Goal: Find specific page/section: Find specific page/section

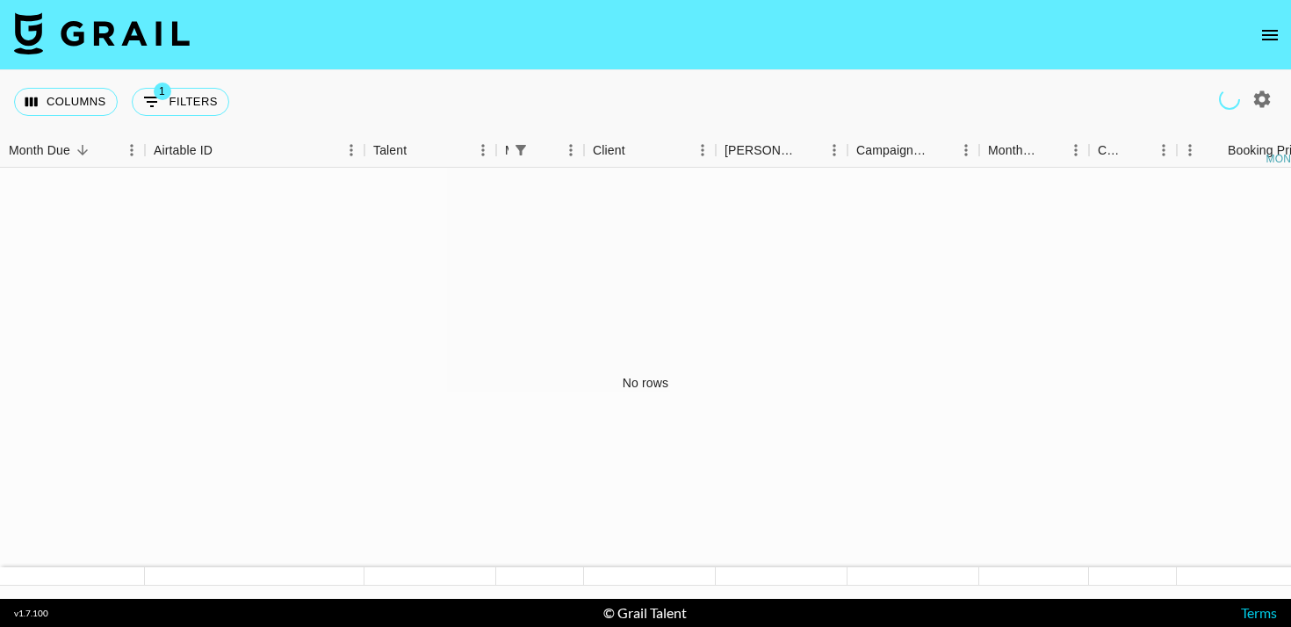
click at [1273, 38] on icon "open drawer" at bounding box center [1270, 35] width 16 height 11
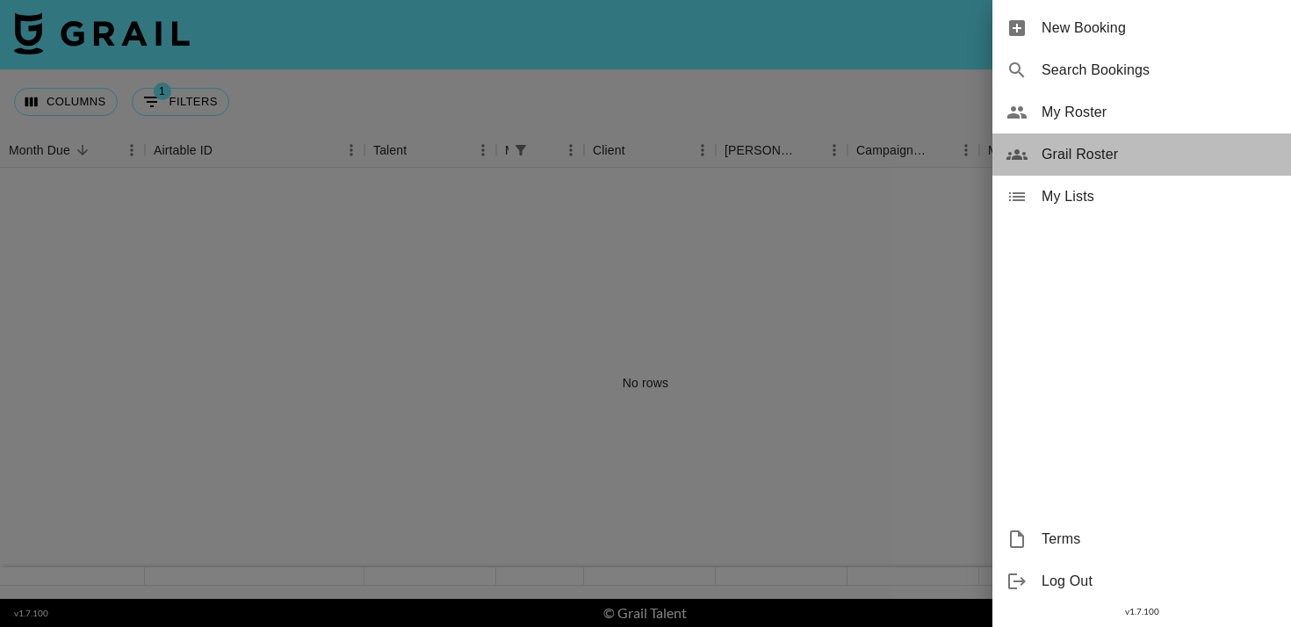
click at [1111, 144] on span "Grail Roster" at bounding box center [1159, 154] width 235 height 21
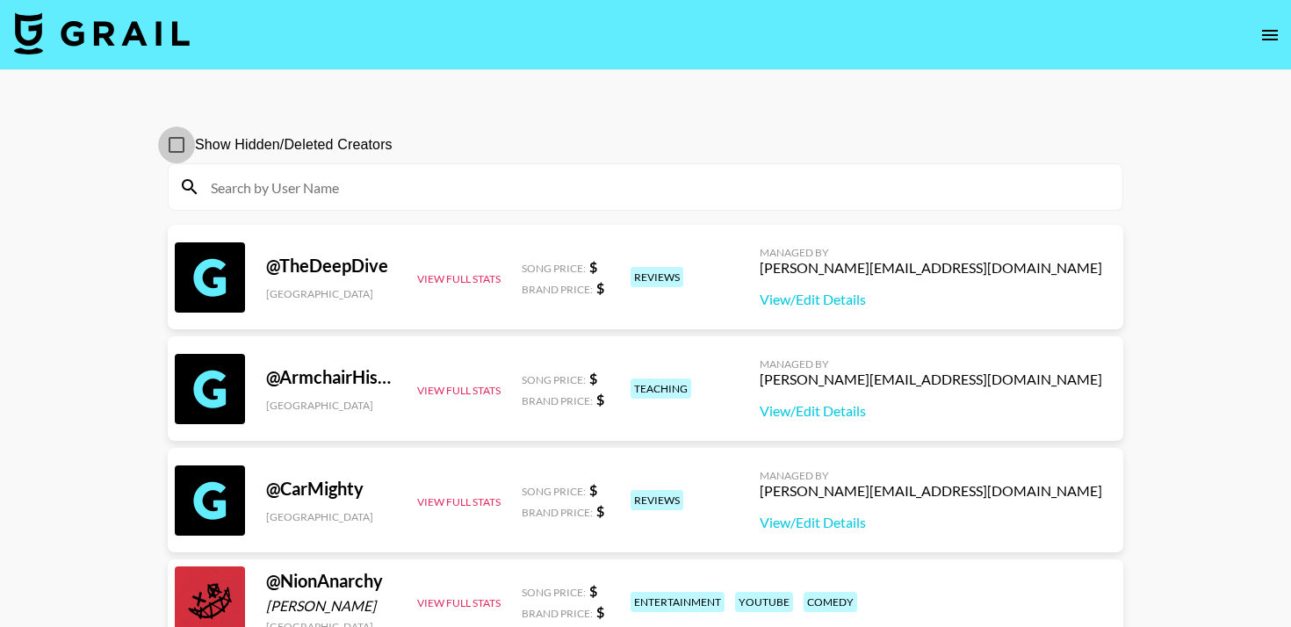
click at [168, 147] on input "Show Hidden/Deleted Creators" at bounding box center [176, 144] width 37 height 37
checkbox input "true"
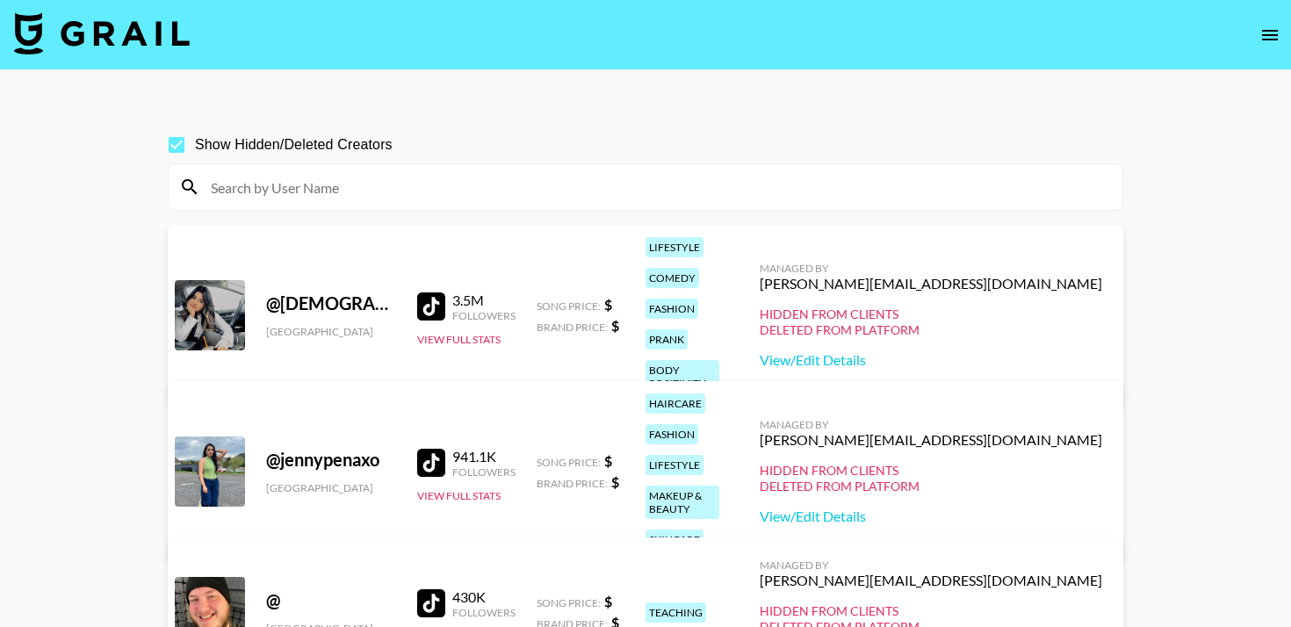
click at [278, 189] on input at bounding box center [656, 187] width 912 height 28
type input "a"
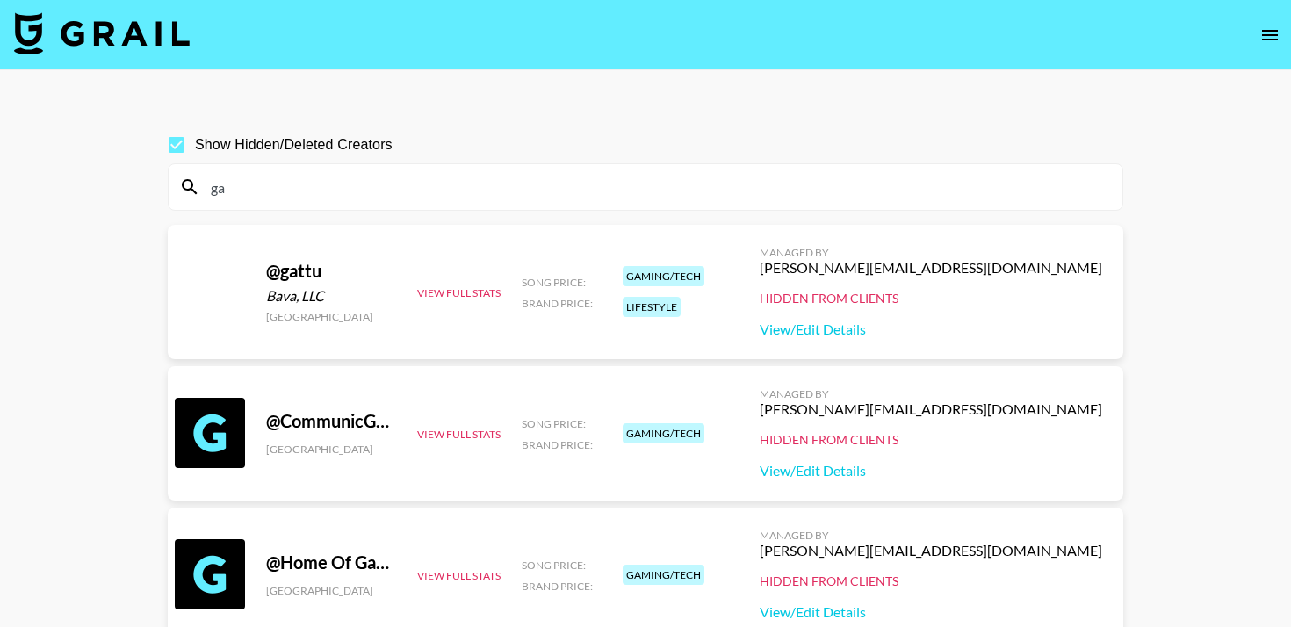
type input "g"
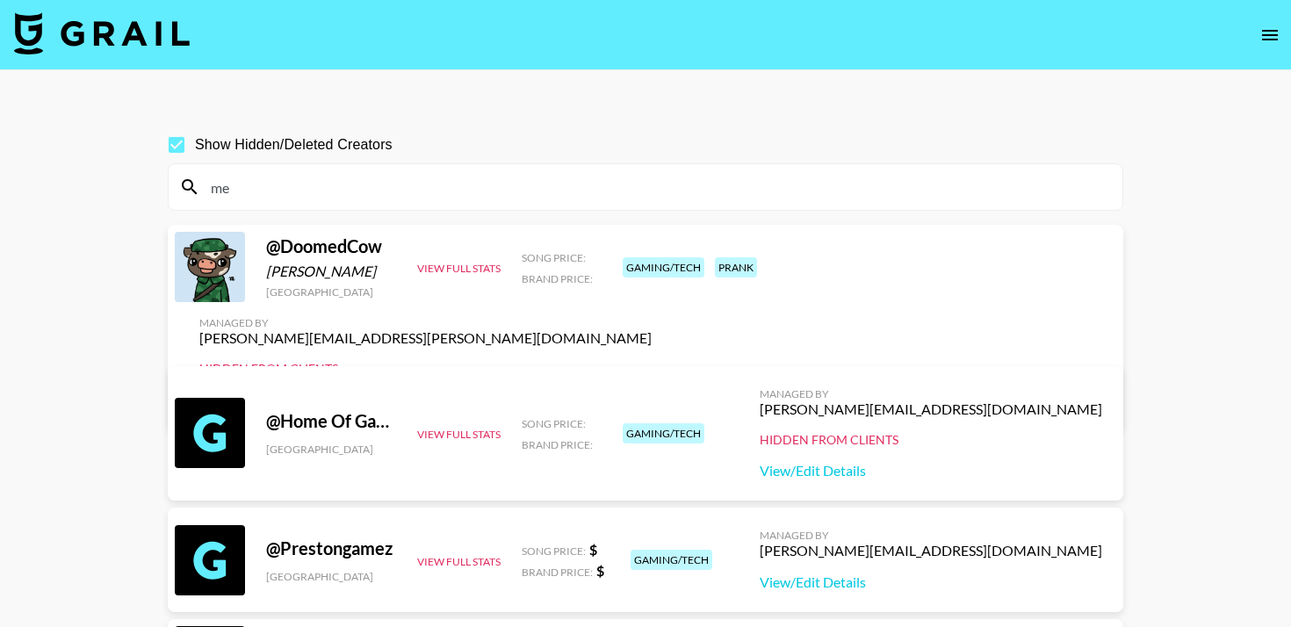
type input "m"
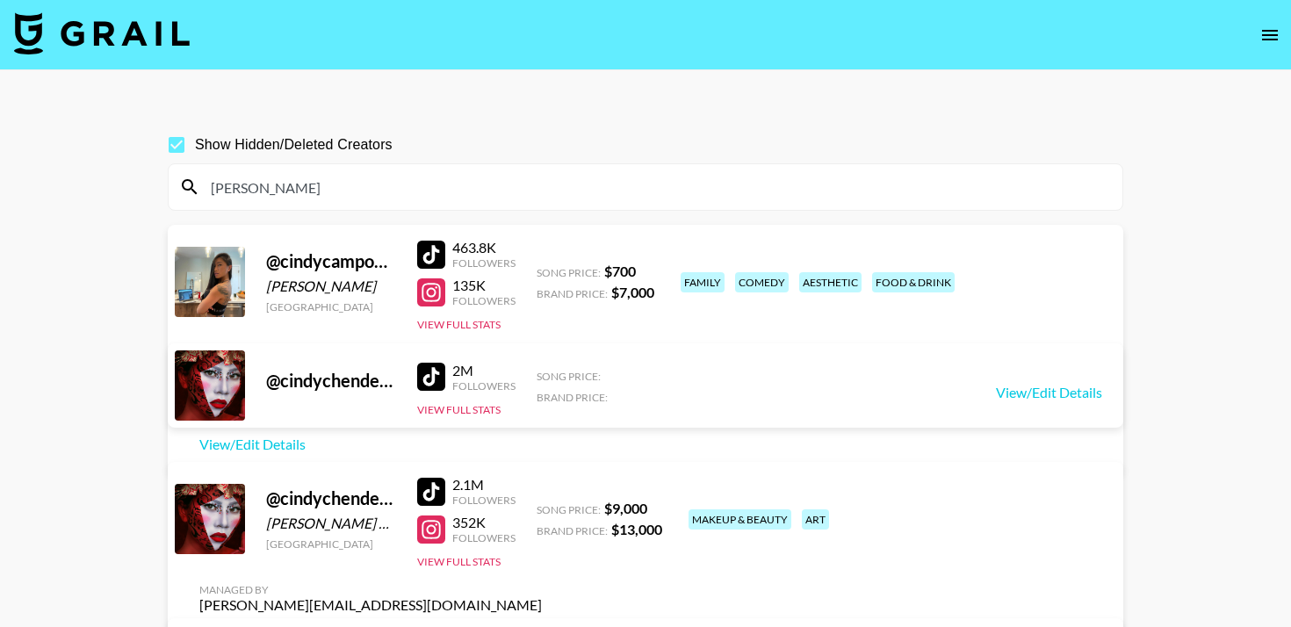
click at [318, 184] on input "[PERSON_NAME]" at bounding box center [656, 187] width 912 height 28
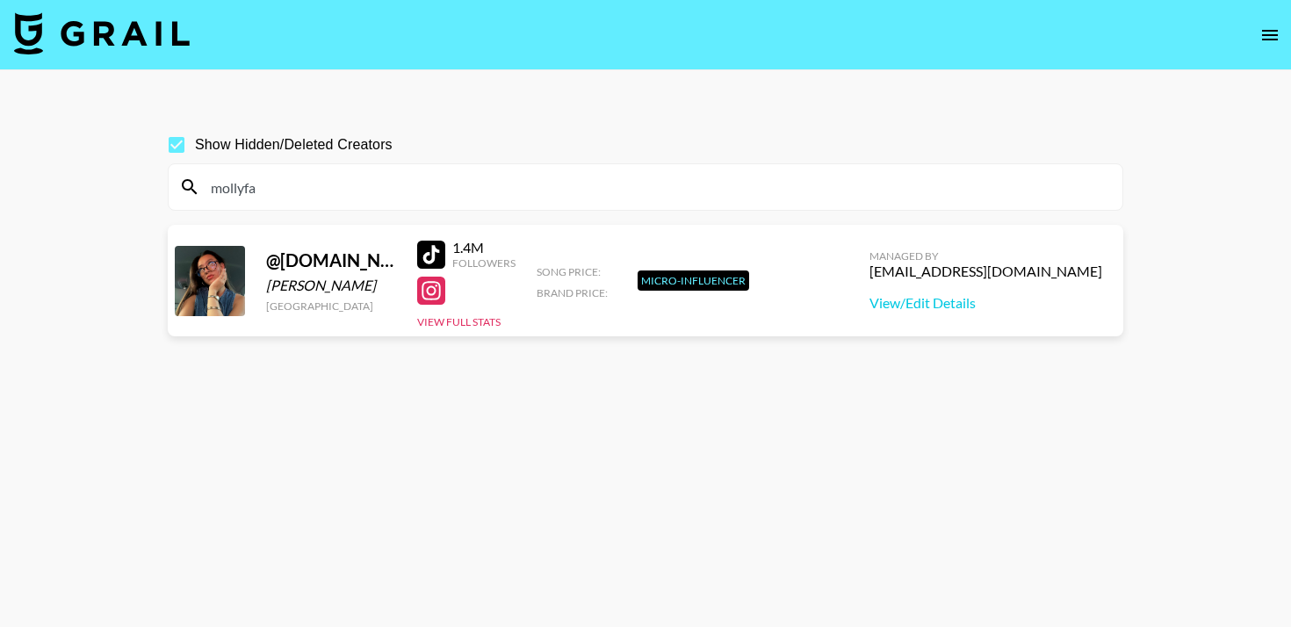
click at [430, 300] on div at bounding box center [431, 291] width 28 height 28
click at [413, 175] on input "mollyfa" at bounding box center [656, 187] width 912 height 28
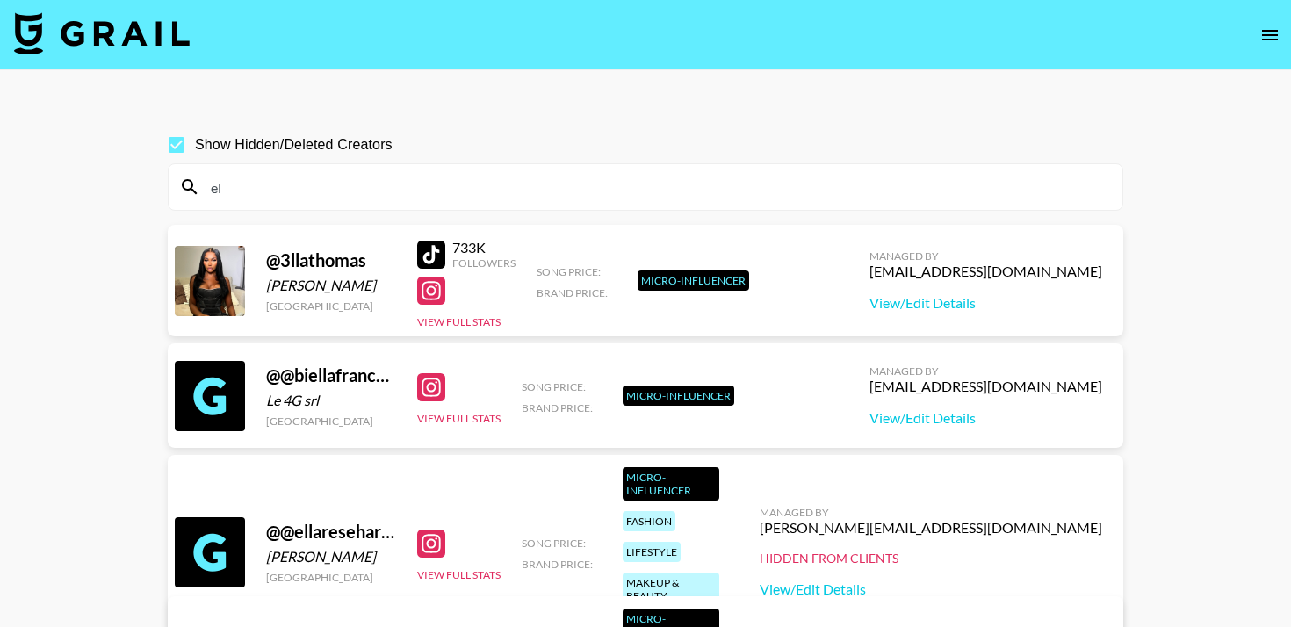
type input "e"
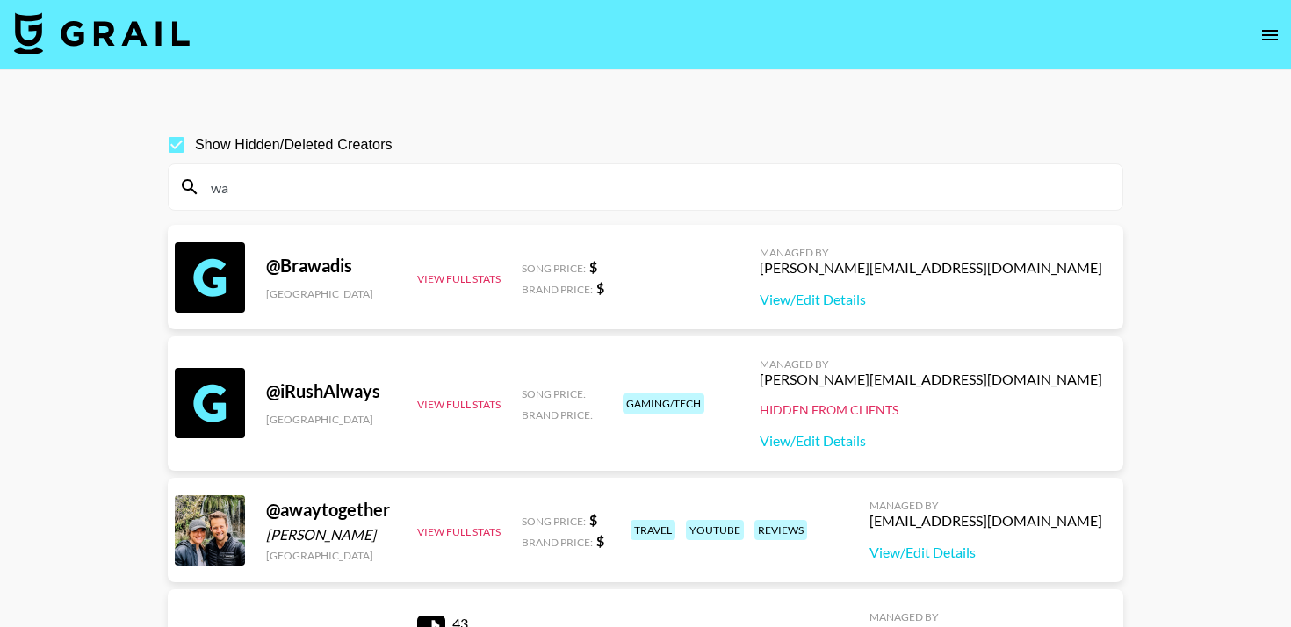
type input "w"
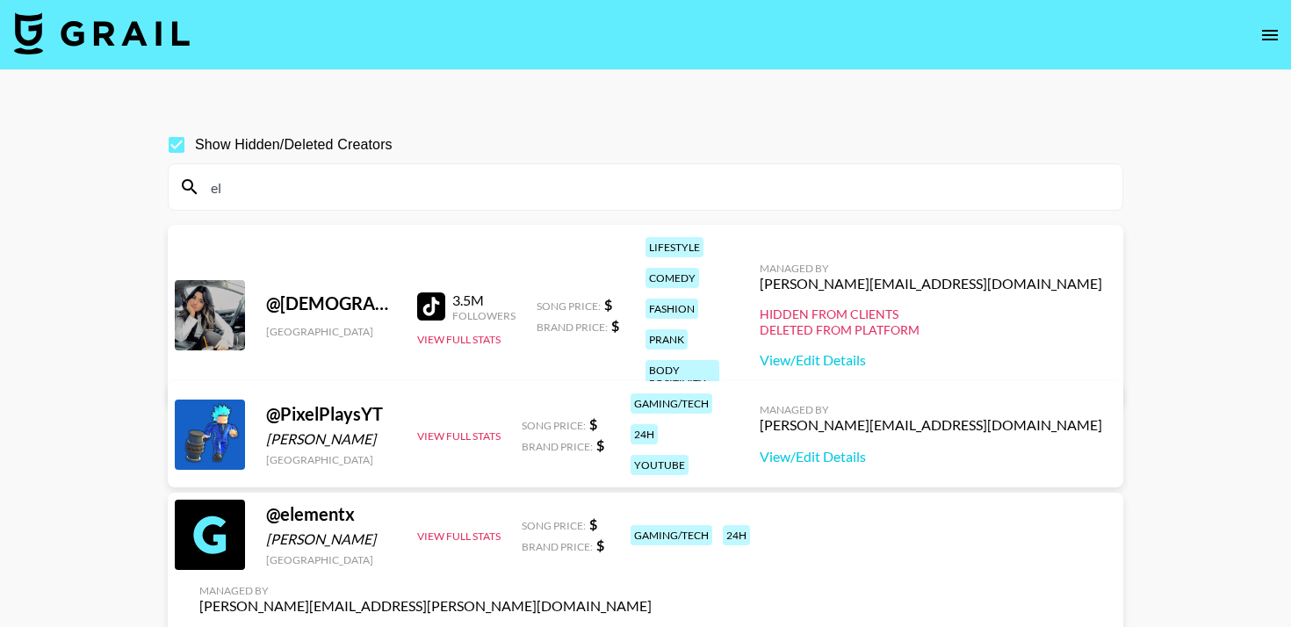
type input "e"
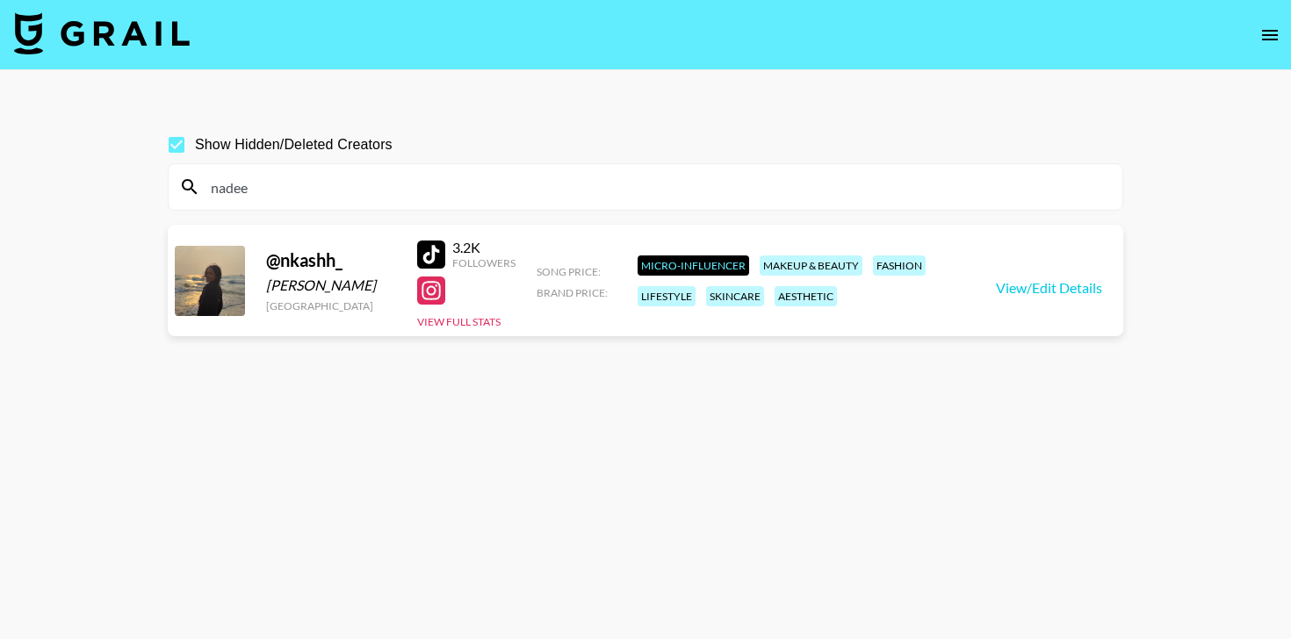
click at [329, 196] on input "nadee" at bounding box center [656, 187] width 912 height 28
paste input "Sinqobil"
type input "Sinqobile"
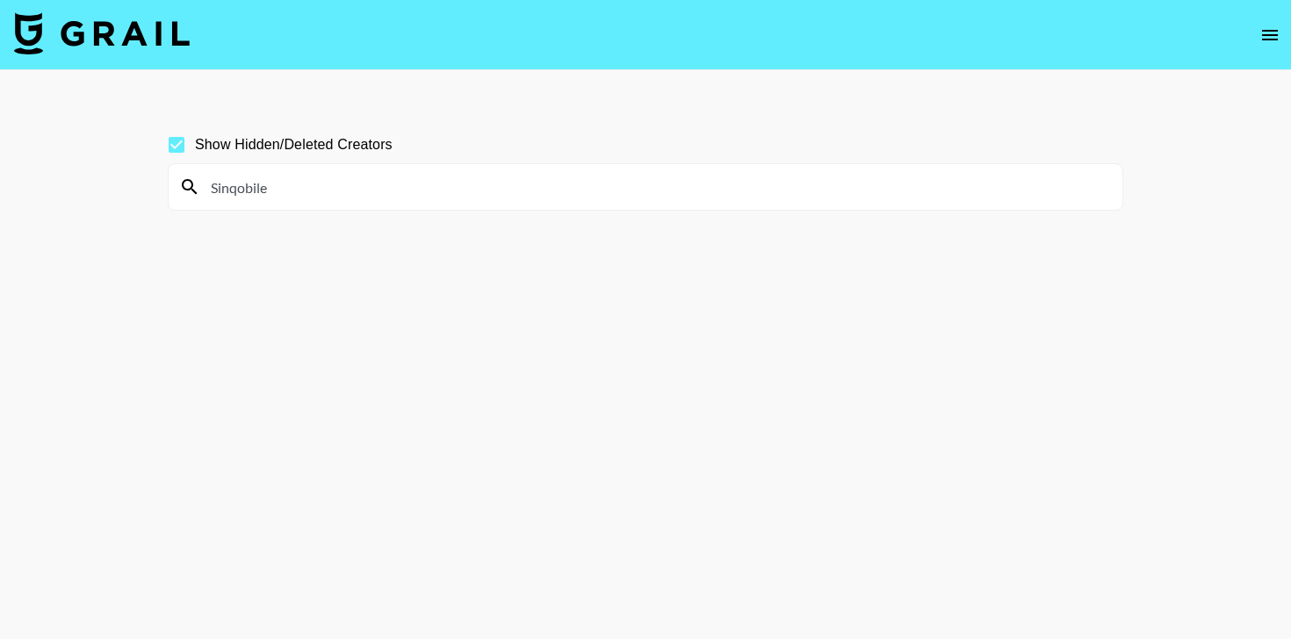
click at [291, 188] on input "Sinqobile" at bounding box center [656, 187] width 912 height 28
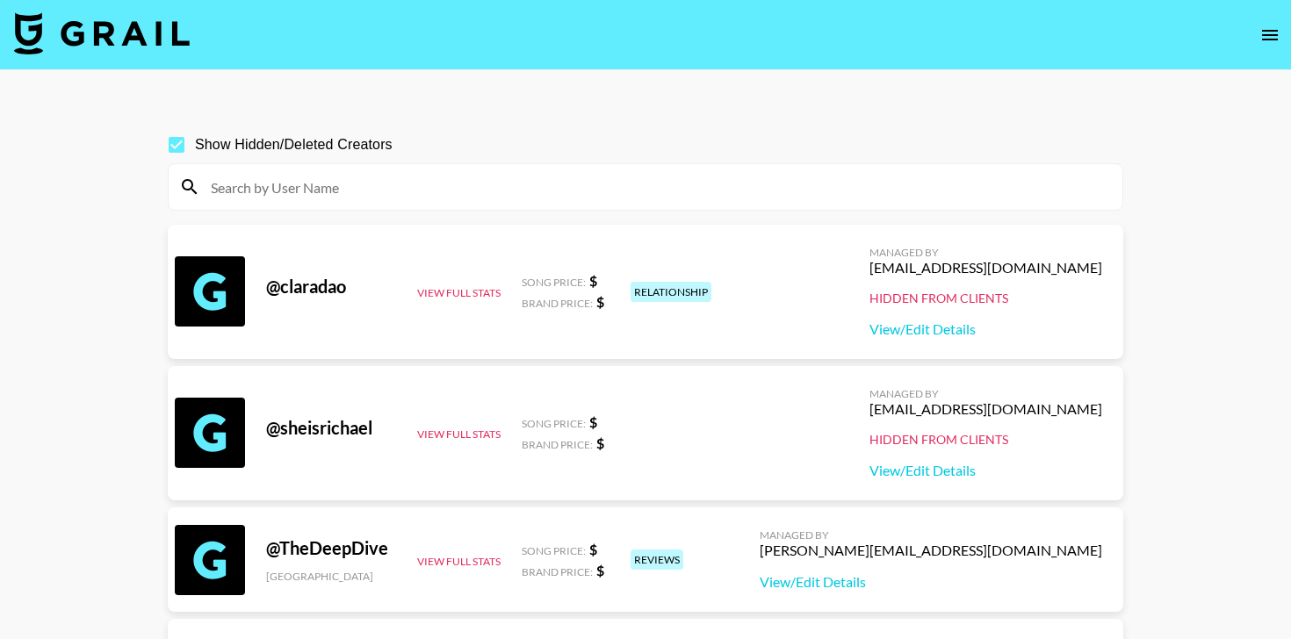
click at [365, 179] on input at bounding box center [656, 187] width 912 height 28
paste input "simplykellykay"
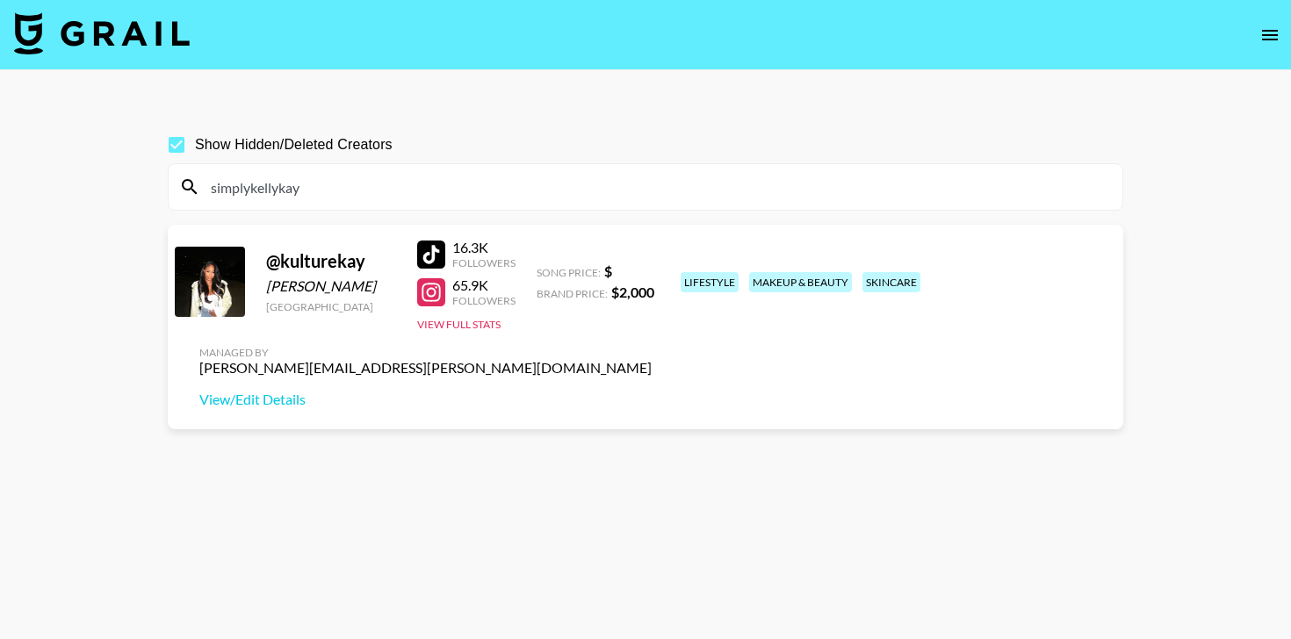
click at [440, 297] on div at bounding box center [431, 292] width 28 height 28
click at [378, 183] on input "simplykellykay" at bounding box center [656, 187] width 912 height 28
paste input "fashionablyjetlagged"
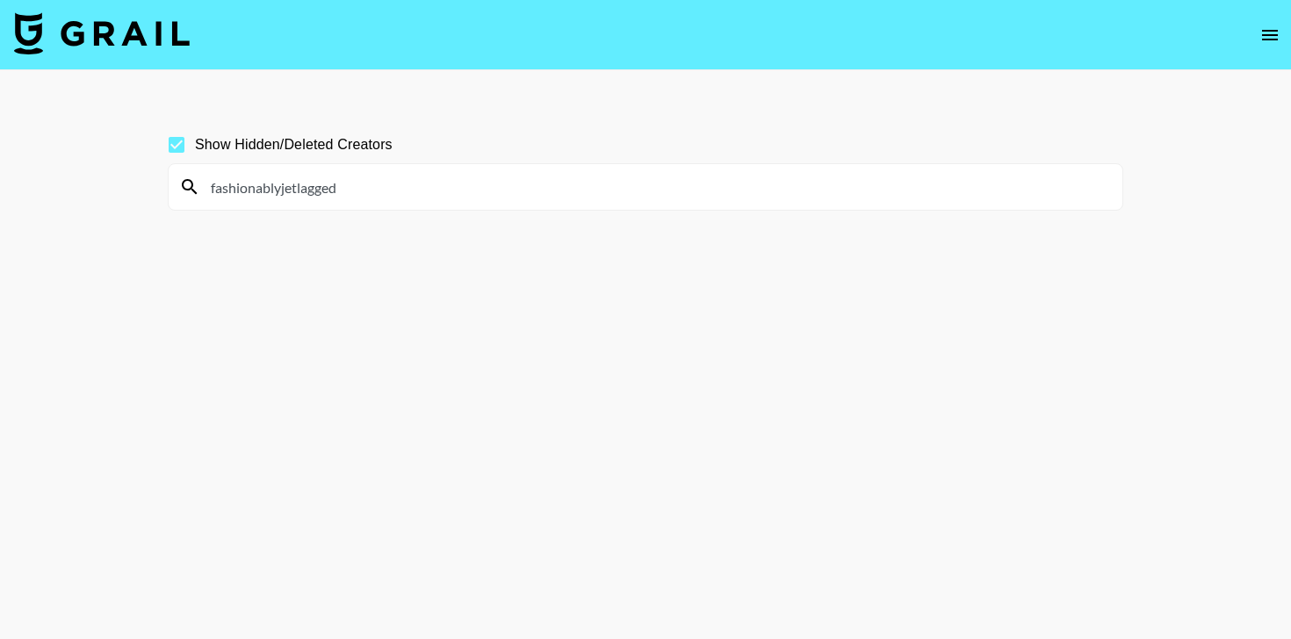
click at [392, 194] on input "fashionablyjetlagged" at bounding box center [656, 187] width 912 height 28
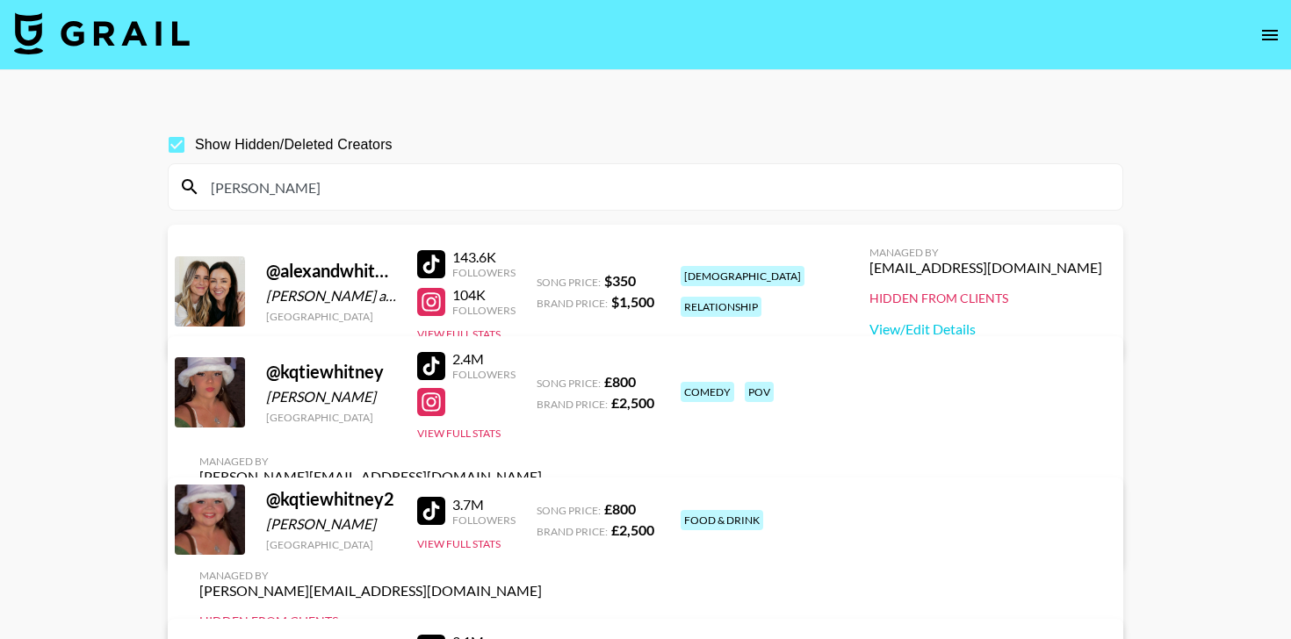
click at [355, 196] on input "[PERSON_NAME]" at bounding box center [656, 187] width 912 height 28
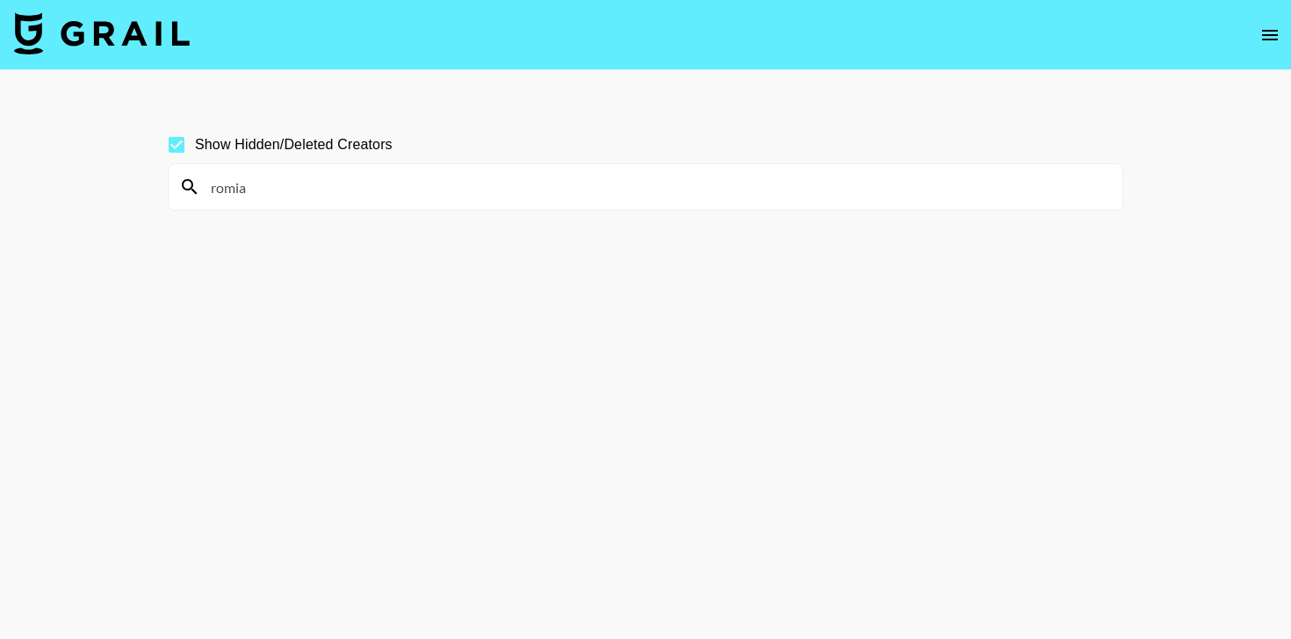
click at [441, 190] on input "romia" at bounding box center [656, 187] width 912 height 28
paste input "[PERSON_NAME]"
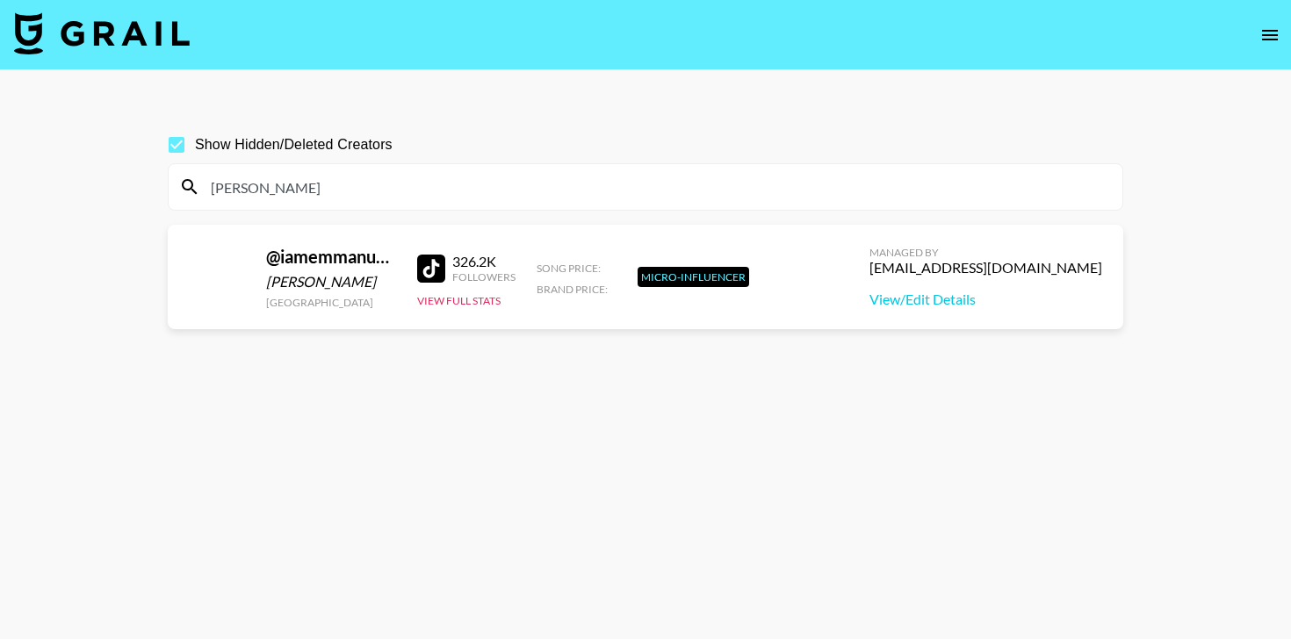
type input "[PERSON_NAME]"
